Goal: Task Accomplishment & Management: Complete application form

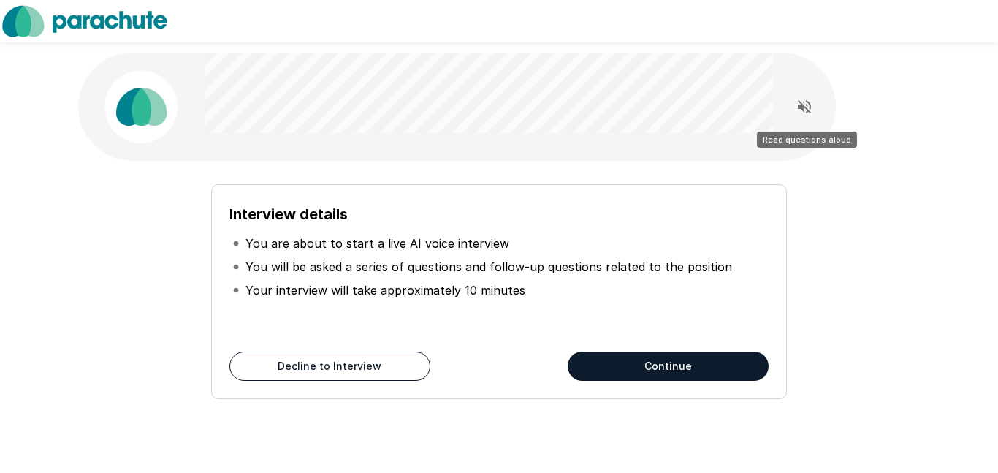
click at [805, 110] on icon "Read questions aloud" at bounding box center [805, 107] width 18 height 18
click at [702, 374] on button "Continue" at bounding box center [668, 365] width 201 height 29
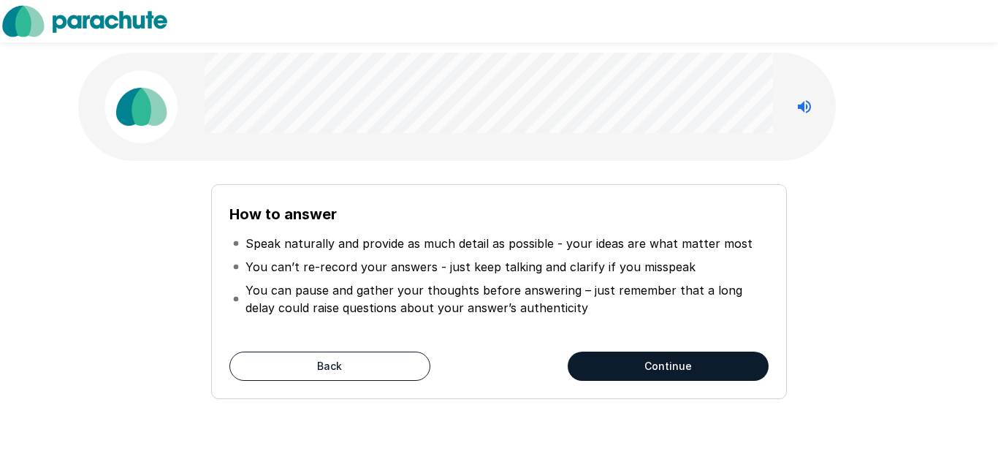
click at [702, 374] on button "Continue" at bounding box center [668, 365] width 201 height 29
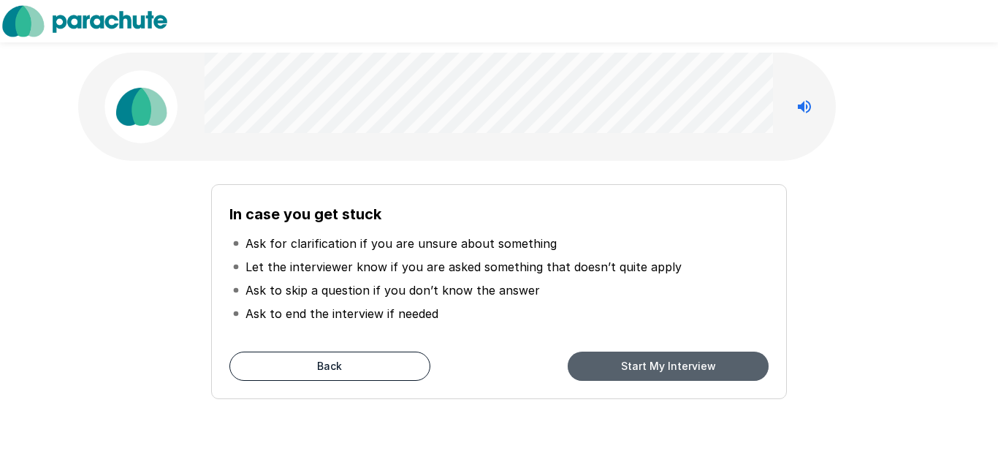
click at [697, 367] on button "Start My Interview" at bounding box center [668, 365] width 201 height 29
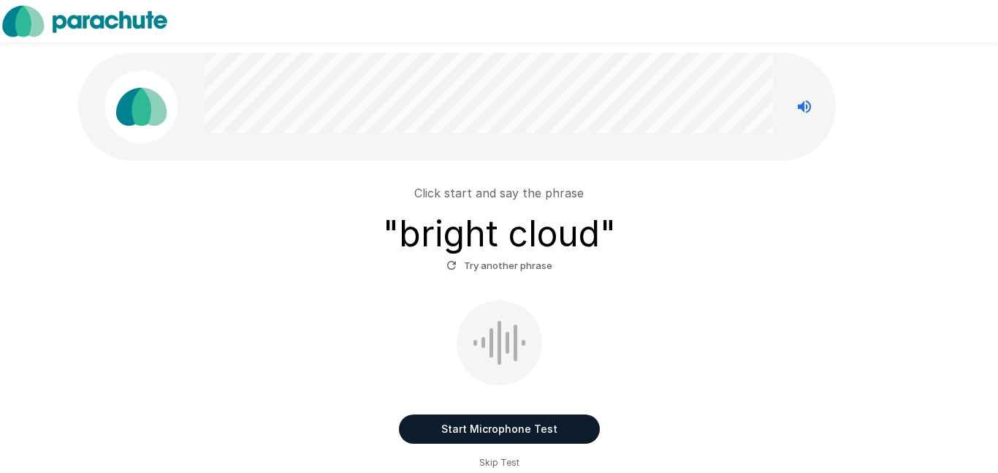
click at [522, 429] on button "Start Microphone Test" at bounding box center [499, 428] width 201 height 29
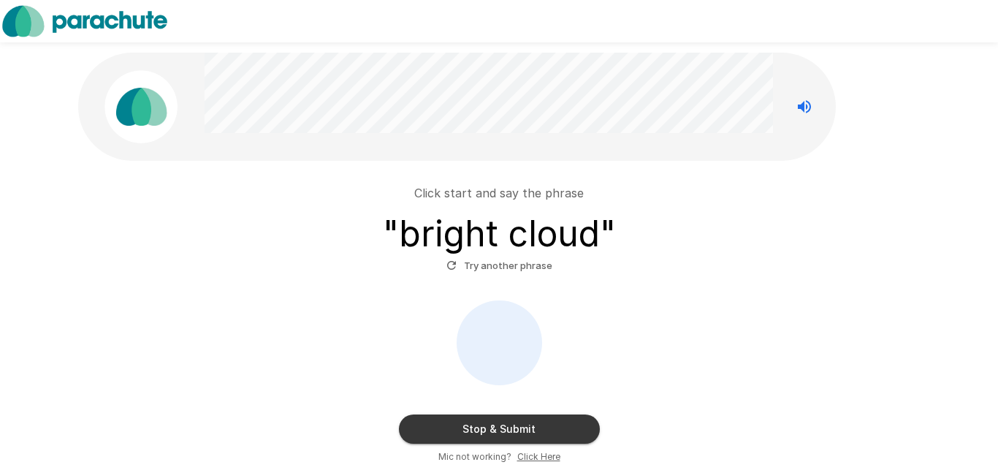
click at [522, 429] on button "Stop & Submit" at bounding box center [499, 428] width 201 height 29
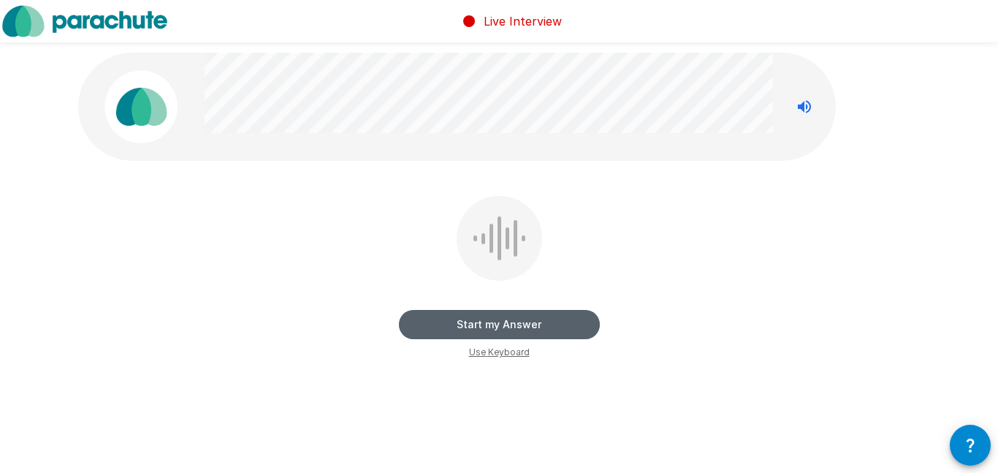
click at [515, 326] on button "Start my Answer" at bounding box center [499, 324] width 201 height 29
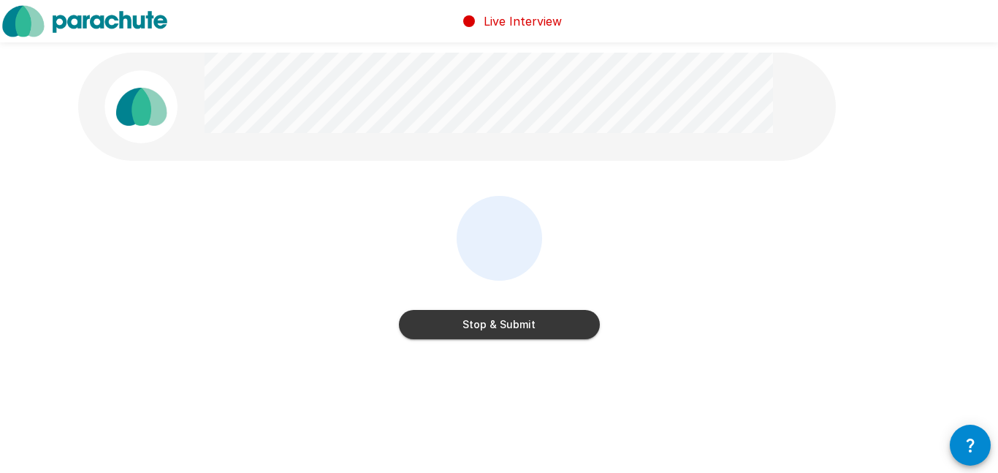
click at [515, 326] on button "Stop & Submit" at bounding box center [499, 324] width 201 height 29
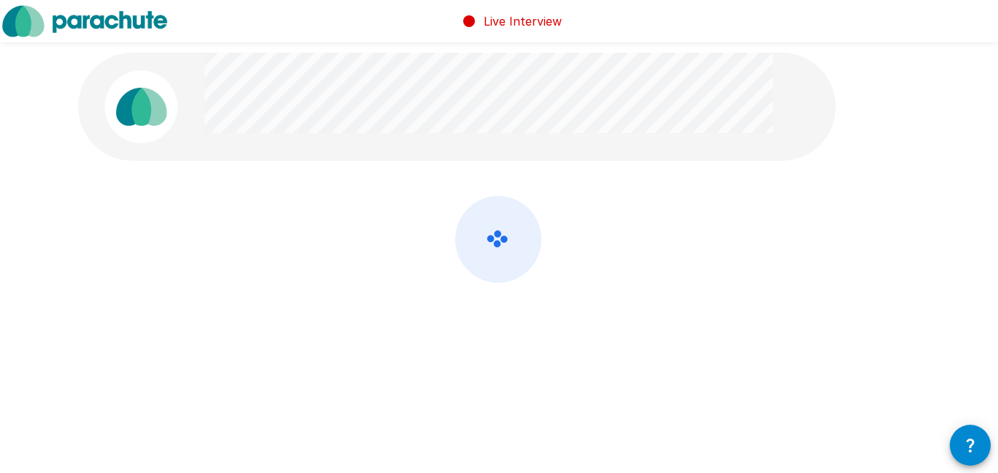
click at [515, 326] on div at bounding box center [499, 278] width 842 height 164
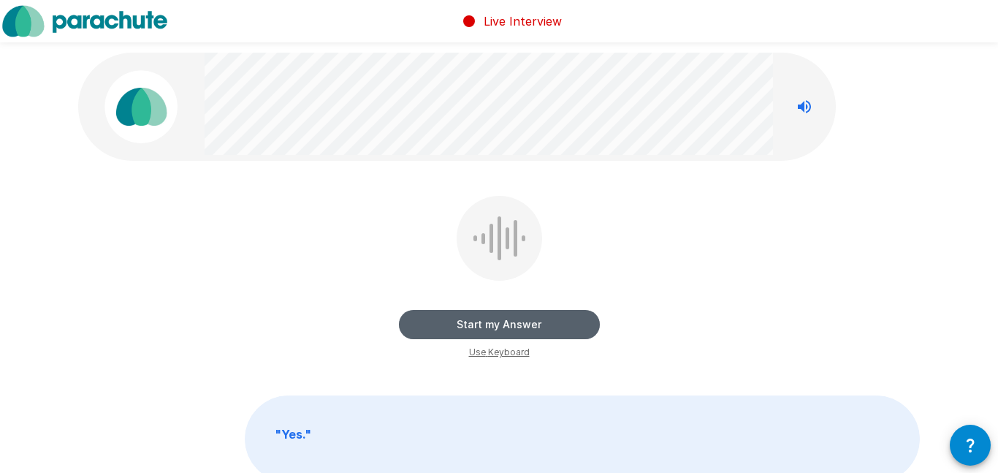
click at [512, 326] on button "Start my Answer" at bounding box center [499, 324] width 201 height 29
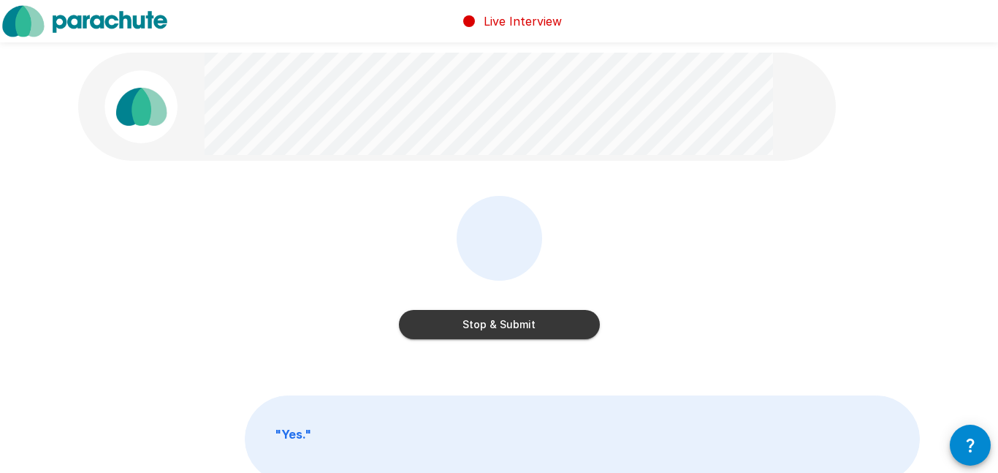
click at [512, 326] on button "Stop & Submit" at bounding box center [499, 324] width 201 height 29
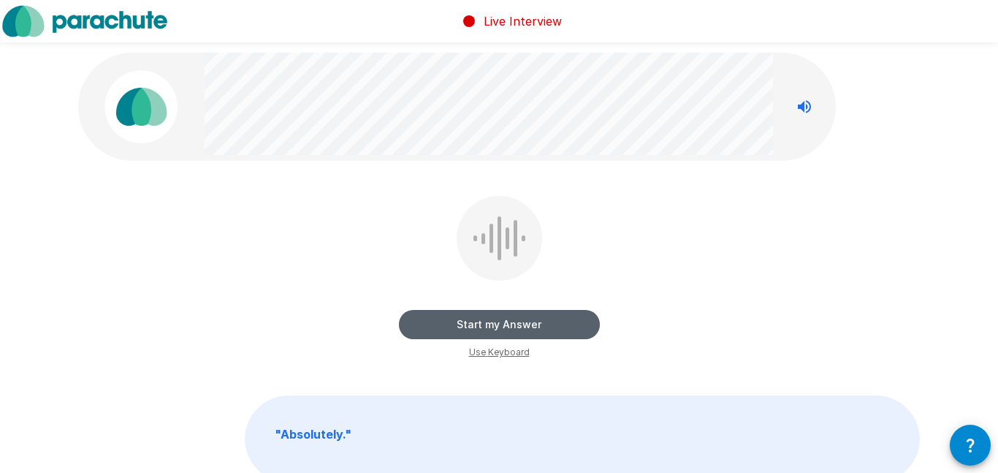
click at [512, 326] on button "Start my Answer" at bounding box center [499, 324] width 201 height 29
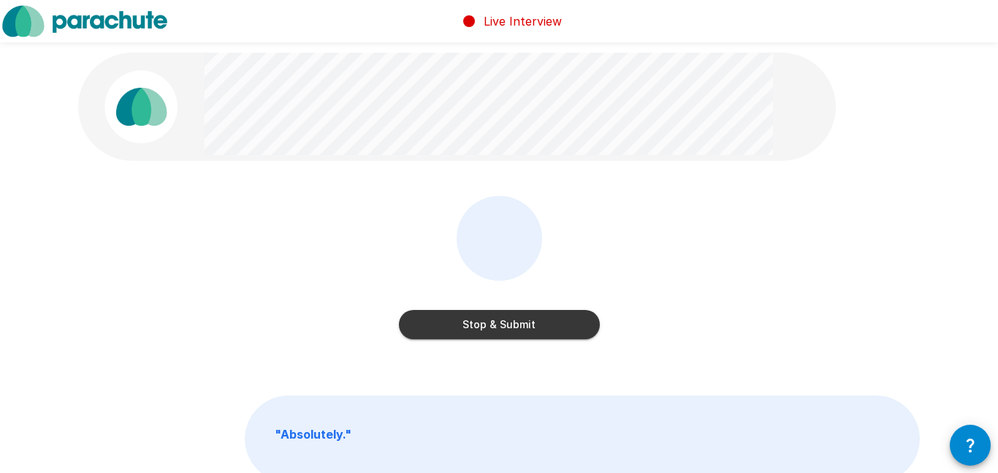
click at [512, 326] on button "Stop & Submit" at bounding box center [499, 324] width 201 height 29
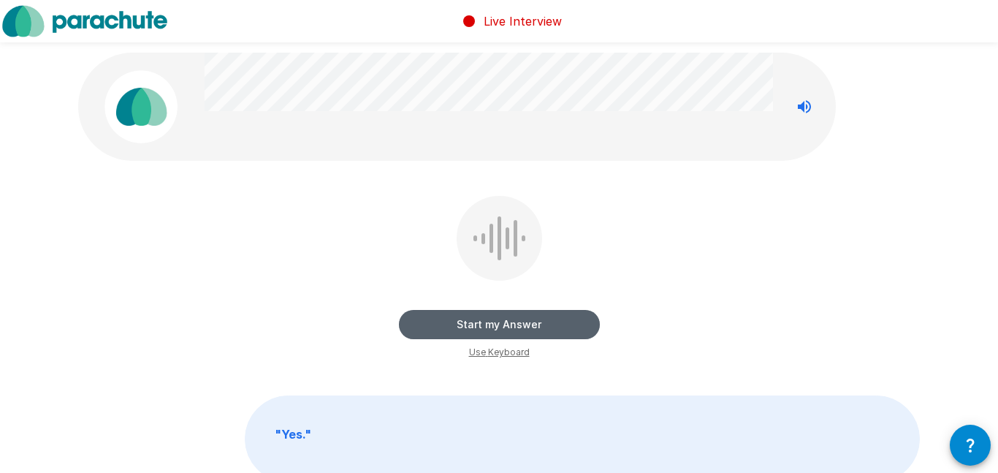
click at [512, 326] on button "Start my Answer" at bounding box center [499, 324] width 201 height 29
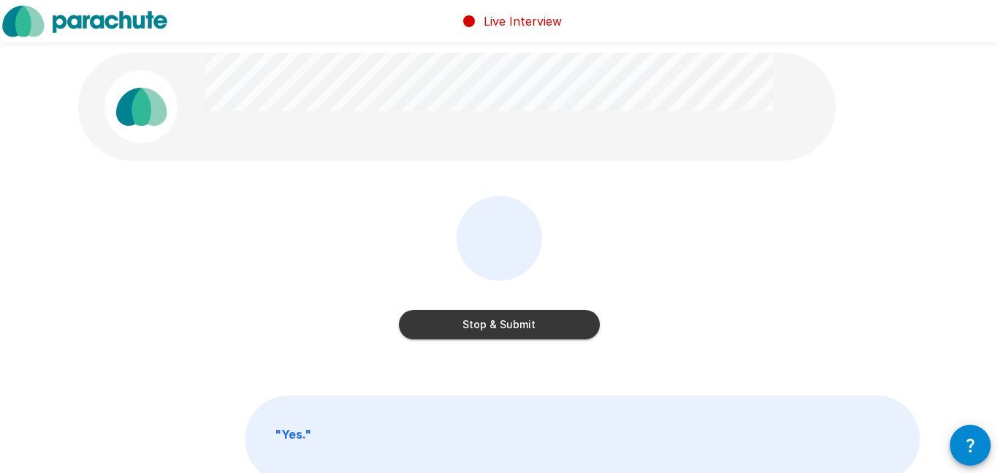
click at [512, 326] on button "Stop & Submit" at bounding box center [499, 324] width 201 height 29
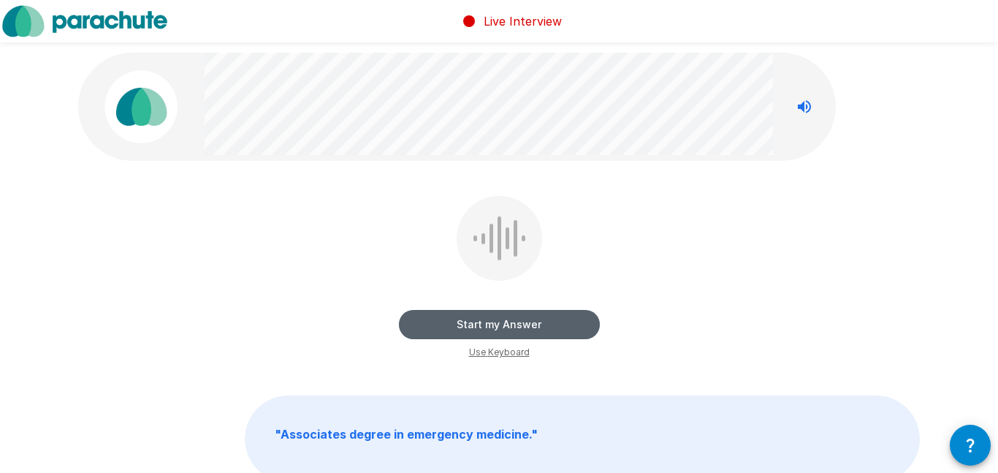
click at [512, 326] on button "Start my Answer" at bounding box center [499, 324] width 201 height 29
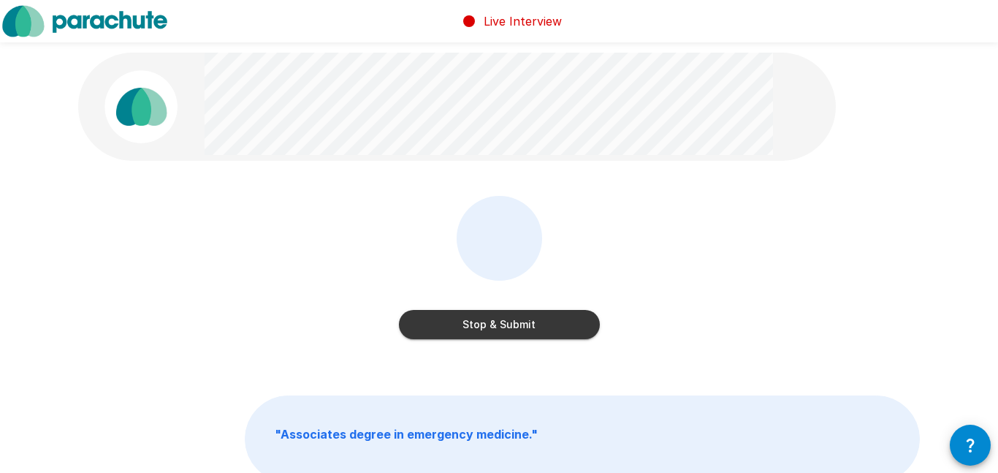
click at [512, 326] on button "Stop & Submit" at bounding box center [499, 324] width 201 height 29
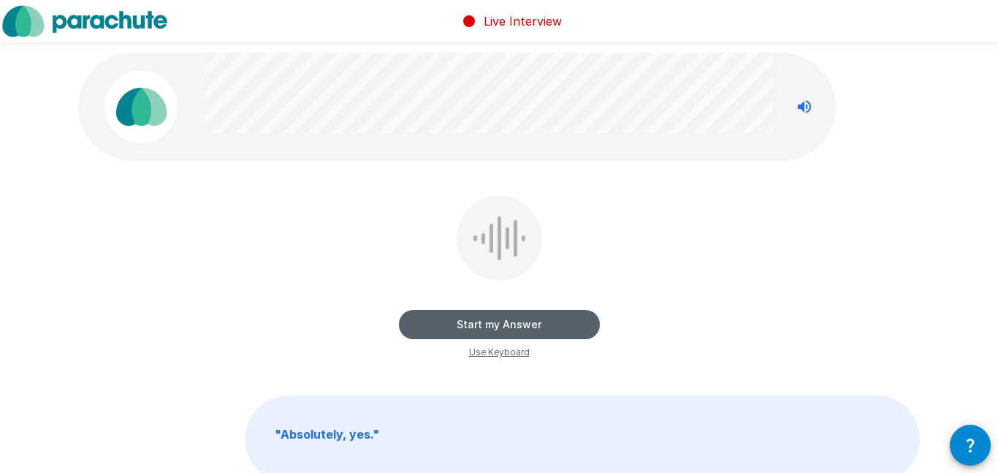
click at [512, 326] on button "Start my Answer" at bounding box center [499, 324] width 201 height 29
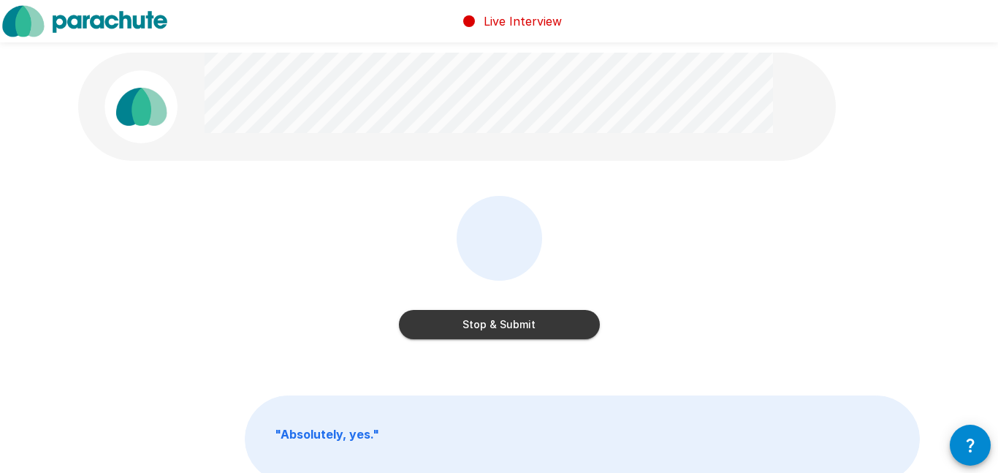
click at [512, 326] on button "Stop & Submit" at bounding box center [499, 324] width 201 height 29
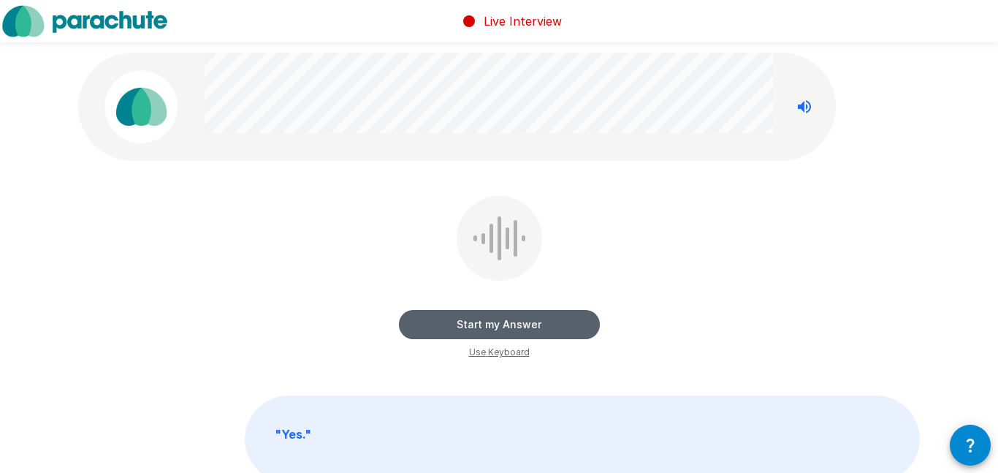
click at [512, 326] on button "Start my Answer" at bounding box center [499, 324] width 201 height 29
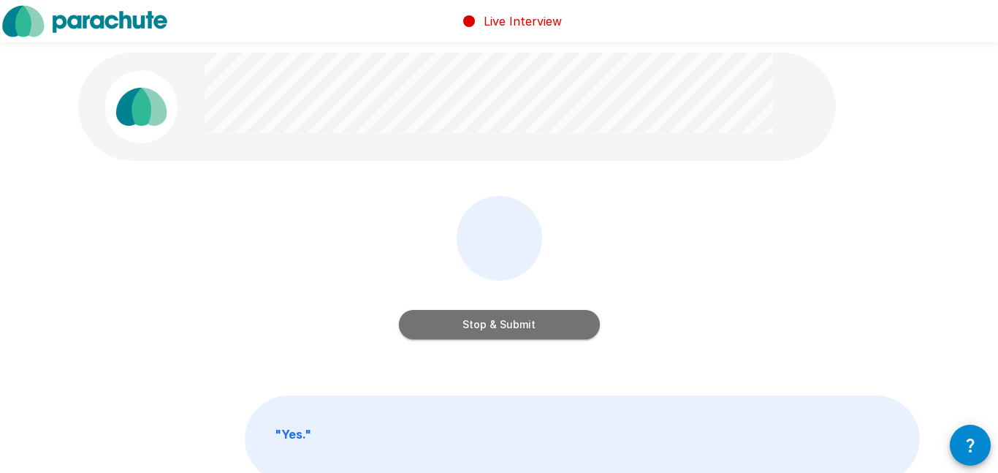
click at [512, 326] on button "Stop & Submit" at bounding box center [499, 324] width 201 height 29
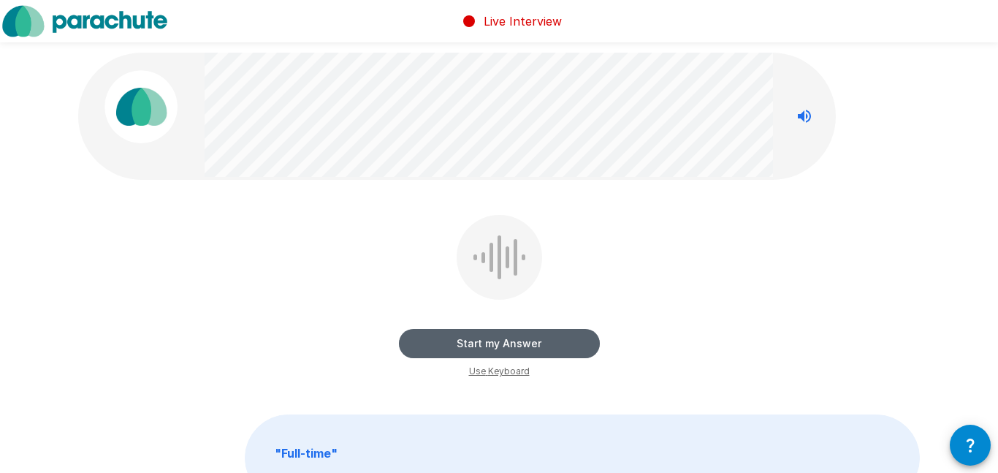
click at [508, 341] on button "Start my Answer" at bounding box center [499, 343] width 201 height 29
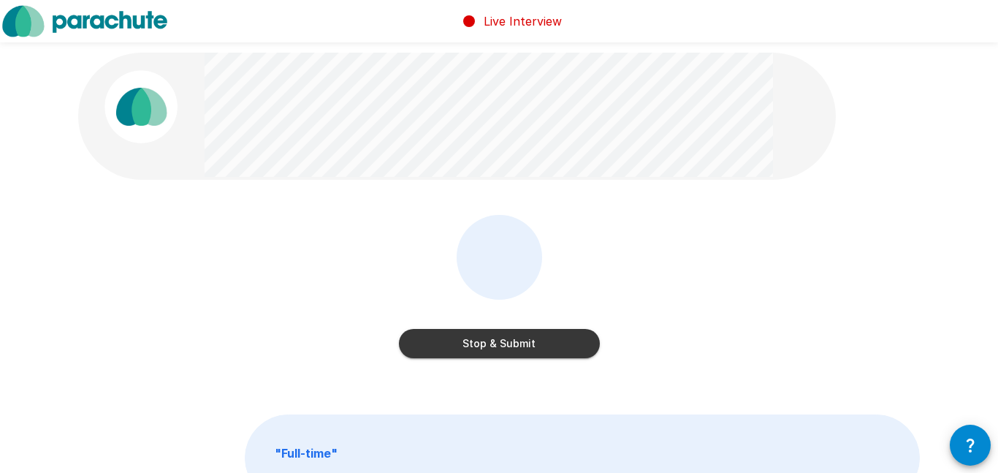
click at [508, 341] on button "Stop & Submit" at bounding box center [499, 343] width 201 height 29
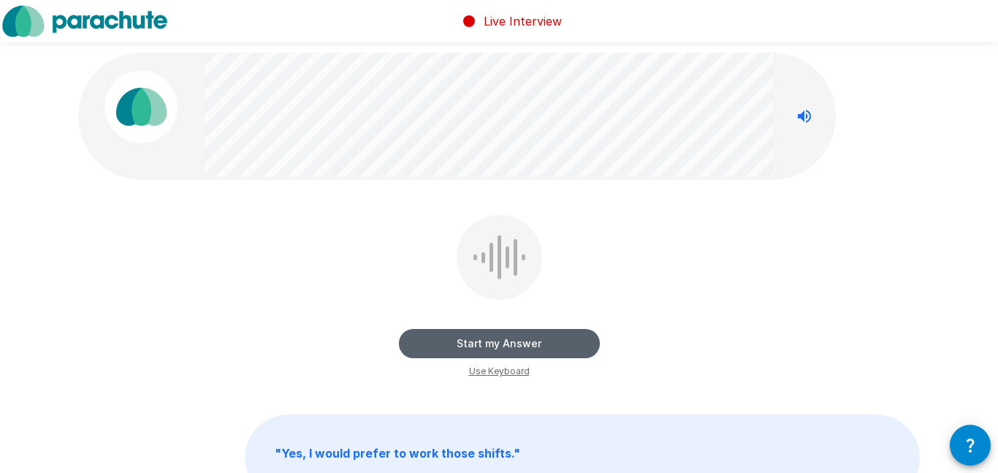
click at [508, 341] on button "Start my Answer" at bounding box center [499, 343] width 201 height 29
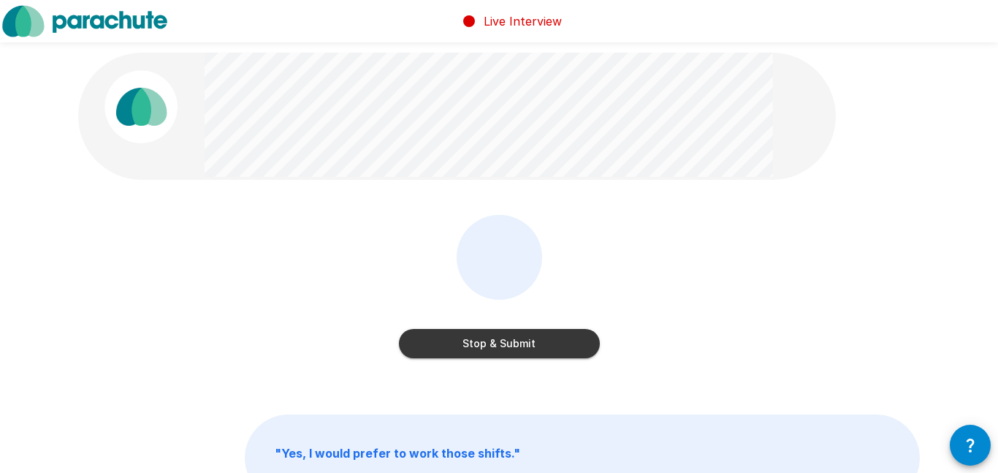
click at [508, 341] on button "Stop & Submit" at bounding box center [499, 343] width 201 height 29
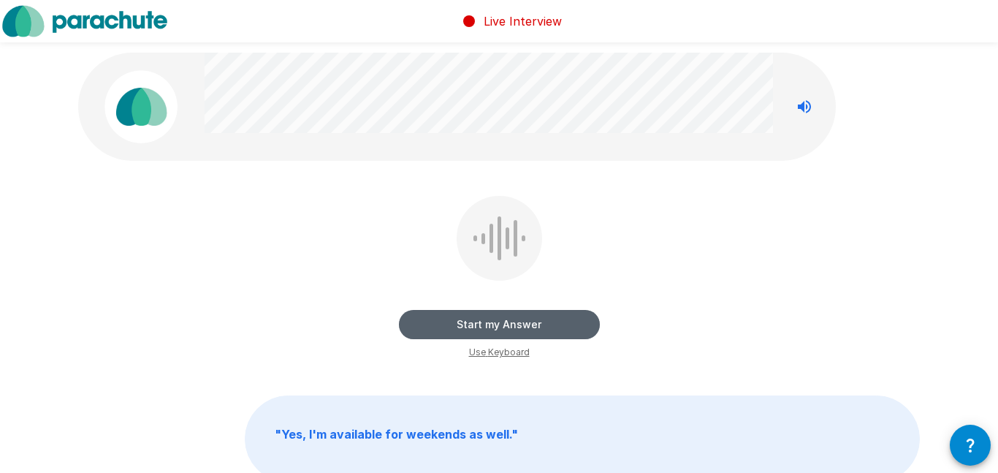
click at [508, 331] on button "Start my Answer" at bounding box center [499, 324] width 201 height 29
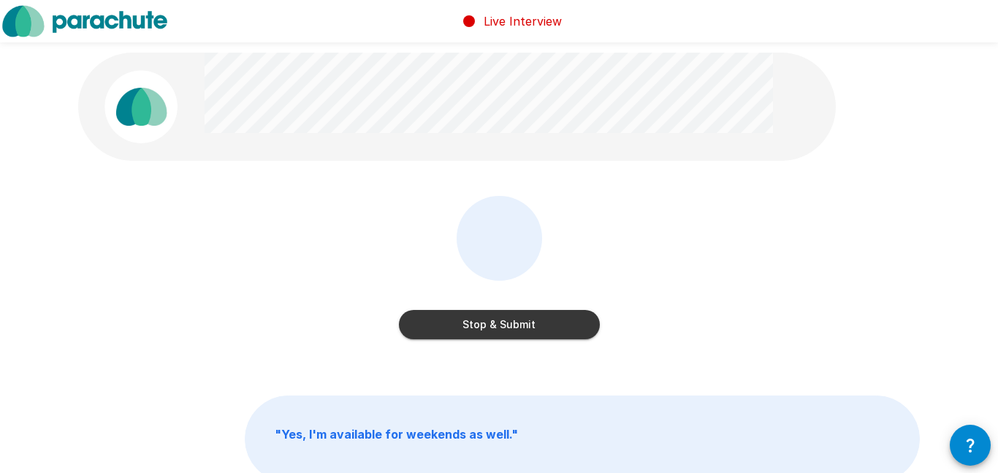
click at [508, 331] on button "Stop & Submit" at bounding box center [499, 324] width 201 height 29
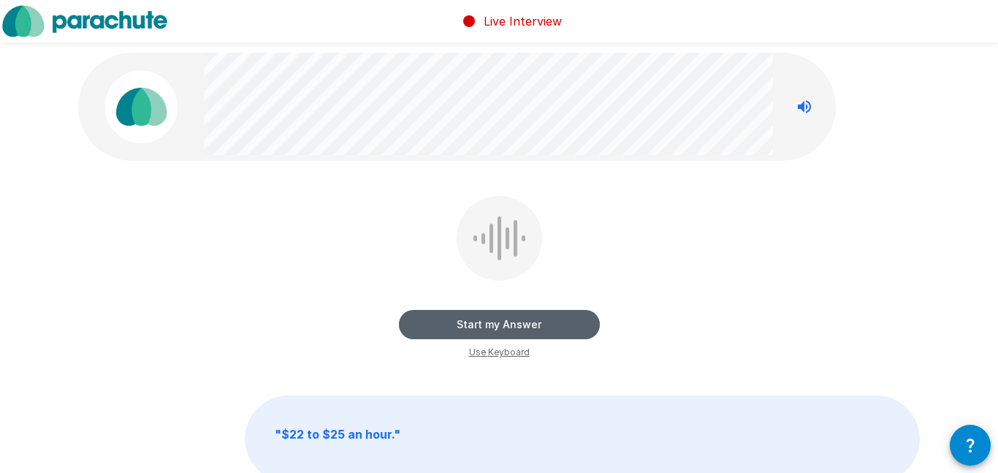
click at [490, 330] on button "Start my Answer" at bounding box center [499, 324] width 201 height 29
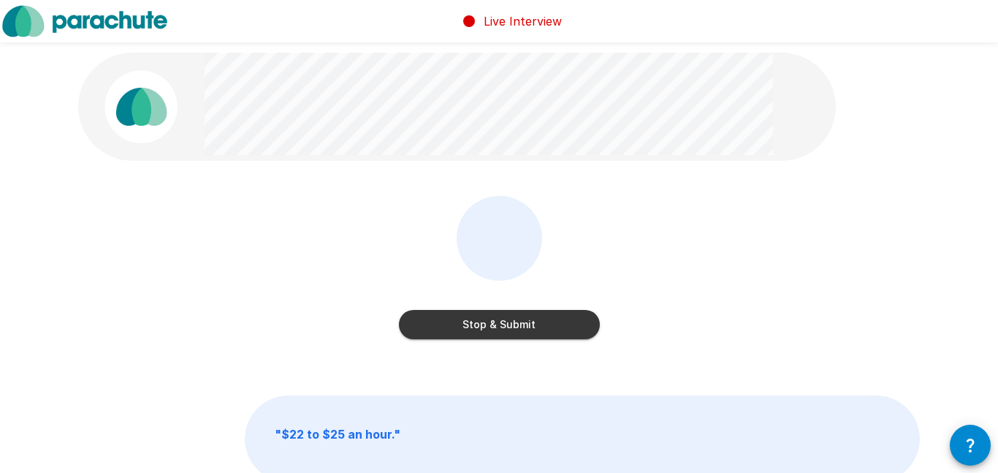
click at [490, 330] on button "Stop & Submit" at bounding box center [499, 324] width 201 height 29
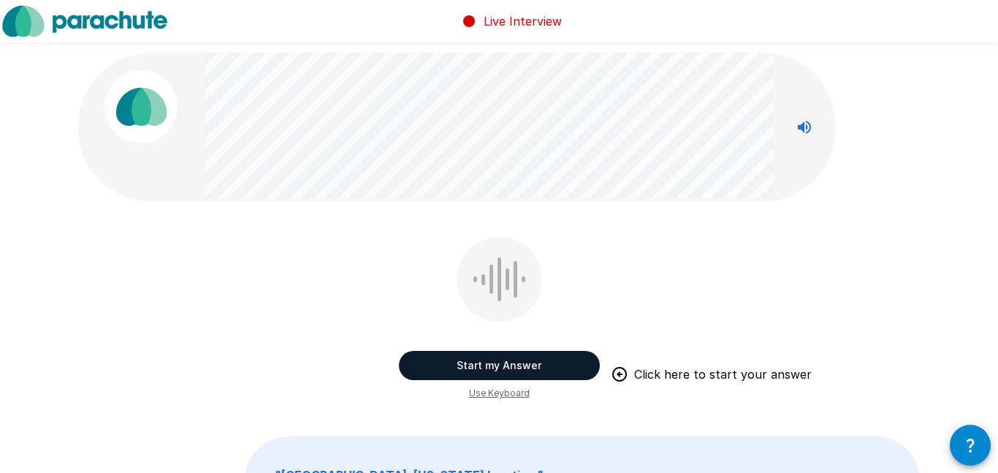
click at [491, 366] on button "Start my Answer" at bounding box center [499, 365] width 201 height 29
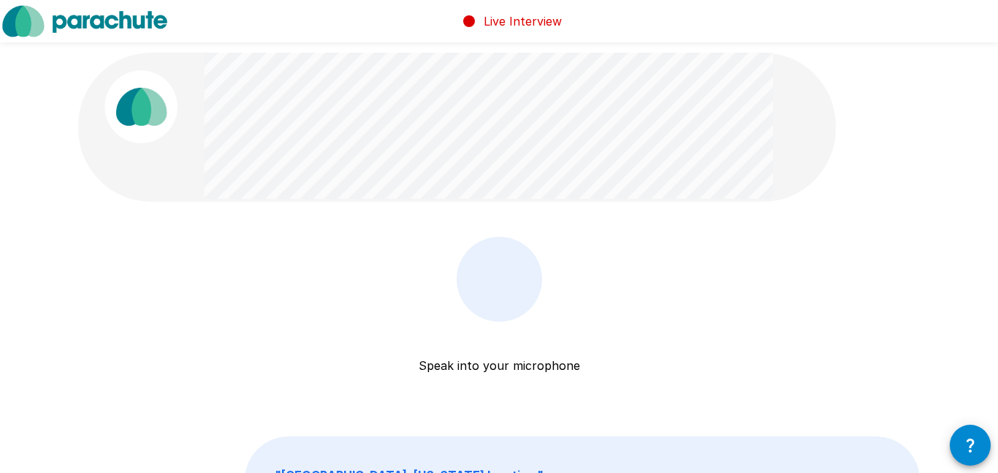
click at [491, 366] on p "Speak into your microphone" at bounding box center [499, 348] width 161 height 53
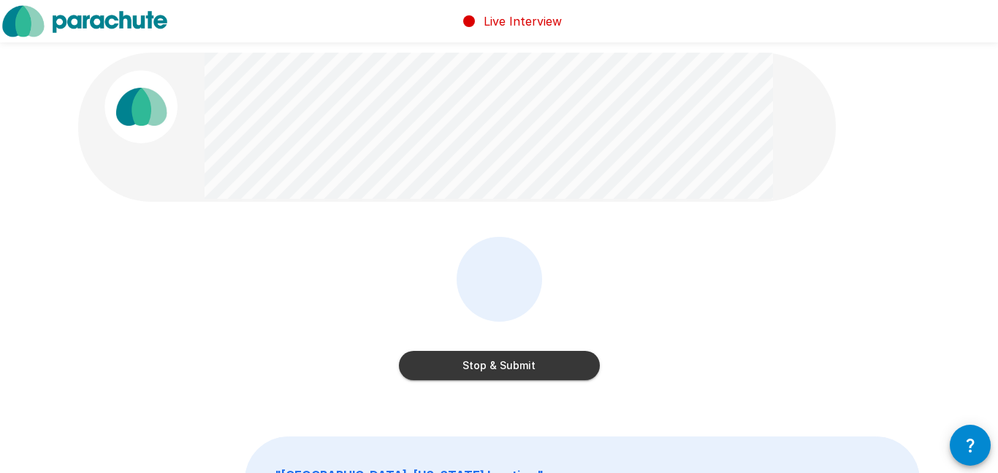
click at [491, 366] on button "Stop & Submit" at bounding box center [499, 365] width 201 height 29
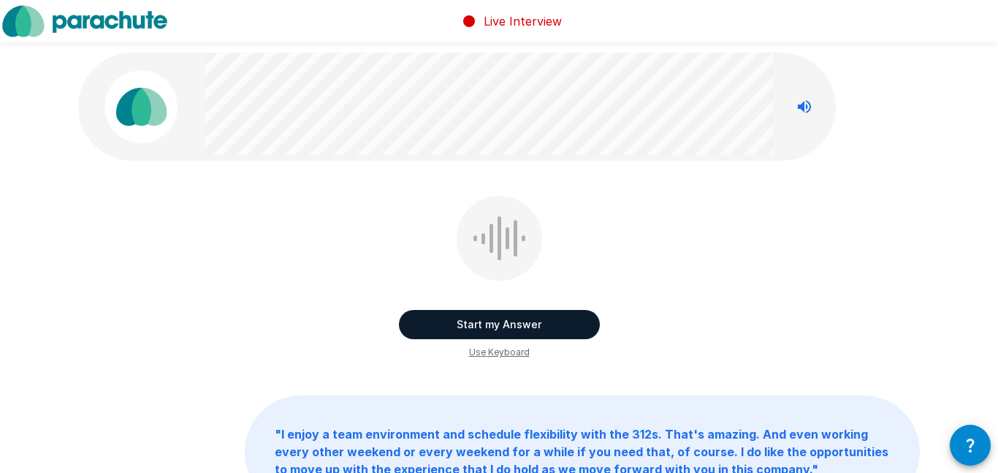
click at [503, 329] on button "Start my Answer" at bounding box center [499, 324] width 201 height 29
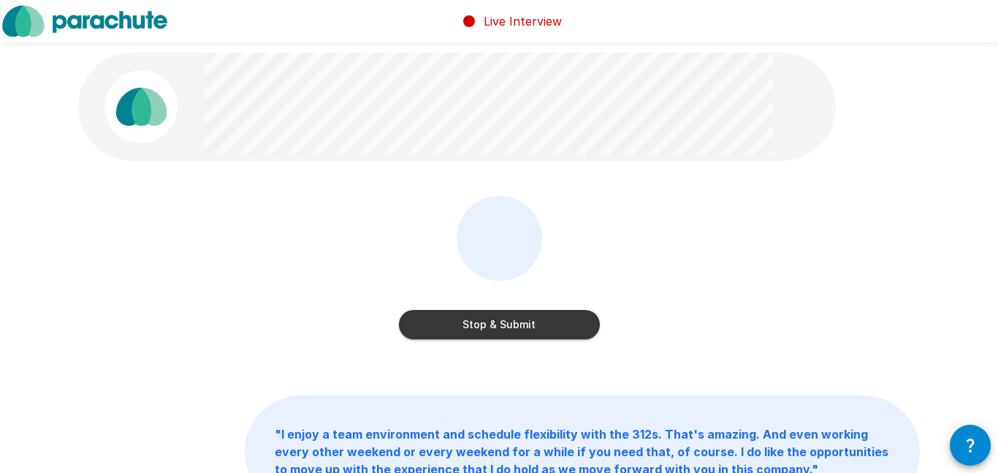
click at [503, 329] on button "Stop & Submit" at bounding box center [499, 324] width 201 height 29
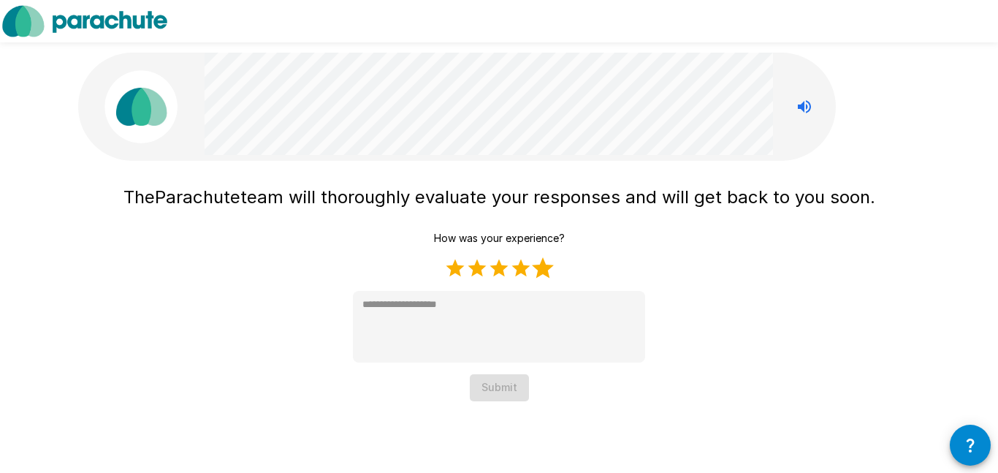
click at [539, 268] on label "5 Stars" at bounding box center [543, 268] width 22 height 22
type textarea "*"
click at [504, 385] on button "Submit" at bounding box center [499, 387] width 59 height 27
